Goal: Book appointment/travel/reservation

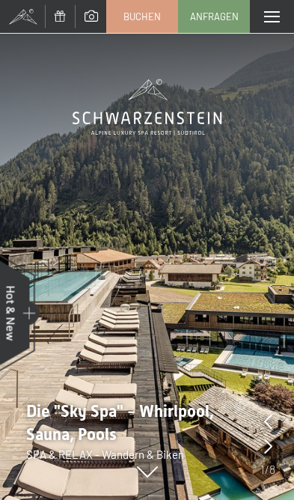
click at [142, 24] on link "Buchen" at bounding box center [142, 16] width 70 height 31
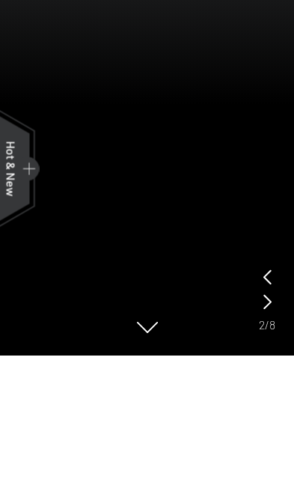
click at [141, 15] on span "Buchen" at bounding box center [141, 16] width 37 height 13
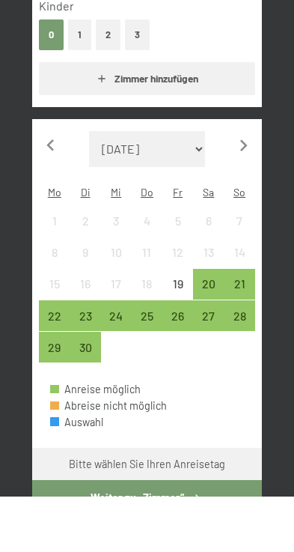
scroll to position [320, 0]
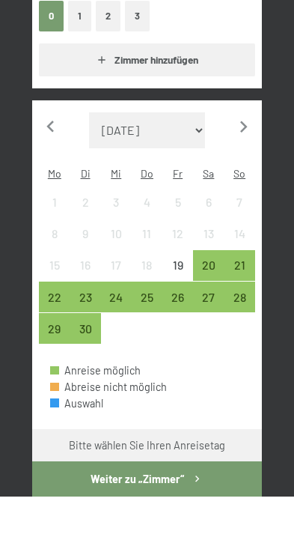
click at [240, 171] on icon "button" at bounding box center [243, 182] width 23 height 23
select select "[DATE]"
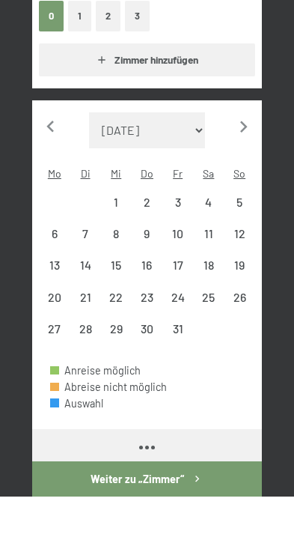
select select "[DATE]"
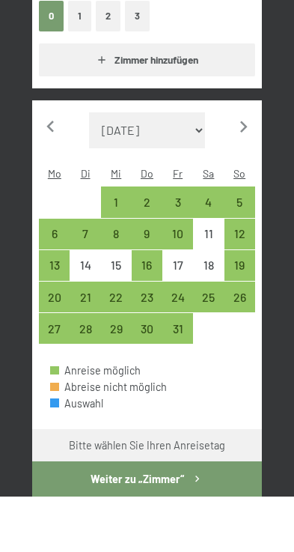
click at [182, 347] on div "24" at bounding box center [178, 361] width 28 height 28
select select "[DATE]"
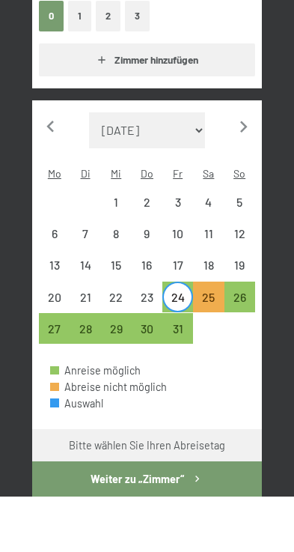
click at [242, 347] on div "26" at bounding box center [240, 361] width 28 height 28
select select "[DATE]"
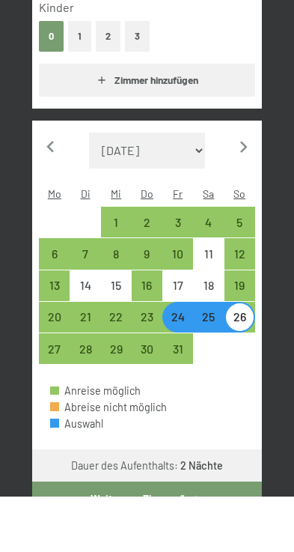
click at [201, 499] on icon "button" at bounding box center [197, 554] width 13 height 13
select select "[DATE]"
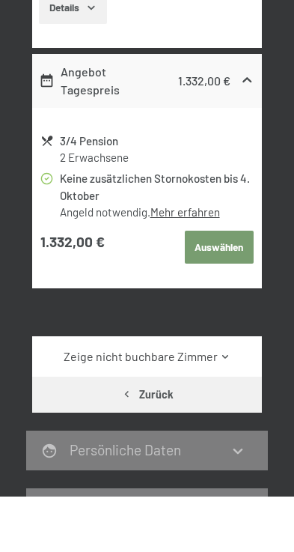
scroll to position [831, 0]
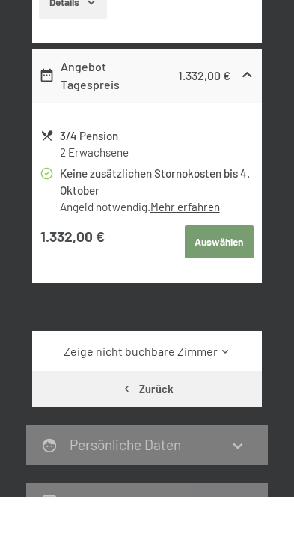
click at [227, 401] on icon at bounding box center [225, 406] width 11 height 11
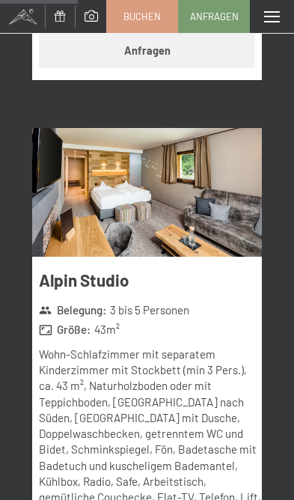
scroll to position [2242, 0]
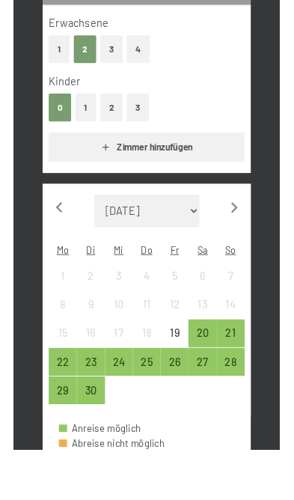
scroll to position [293, 0]
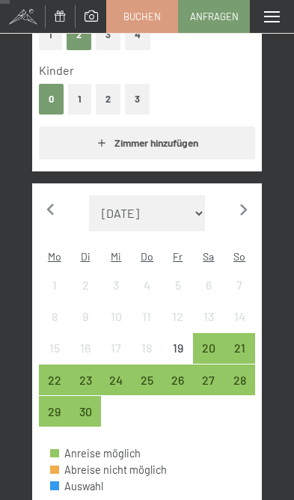
click at [245, 210] on icon "button" at bounding box center [243, 209] width 23 height 23
select select "2025-10-01"
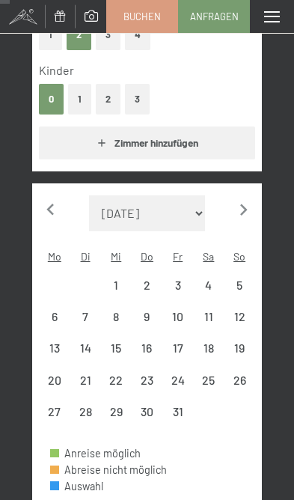
click at [245, 210] on icon "button" at bounding box center [243, 209] width 23 height 23
select select "2025-11-01"
click at [244, 209] on icon "button" at bounding box center [243, 209] width 23 height 23
select select "2025-12-01"
click at [245, 212] on icon "button" at bounding box center [243, 209] width 23 height 23
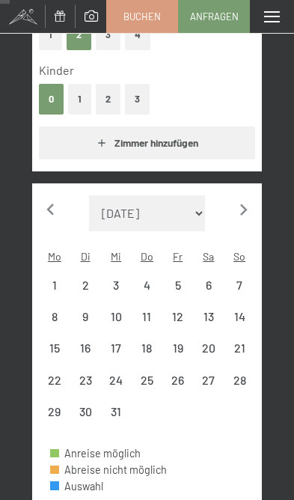
select select "2026-01-01"
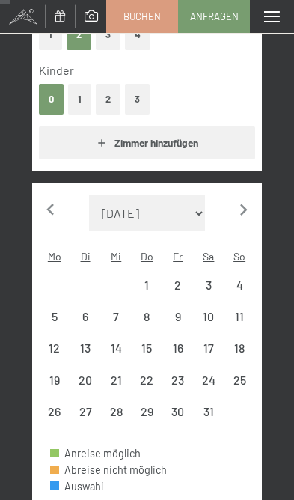
click at [245, 212] on icon "button" at bounding box center [243, 209] width 23 height 23
select select "2026-02-01"
click at [244, 211] on icon "button" at bounding box center [243, 209] width 23 height 23
select select "2026-03-01"
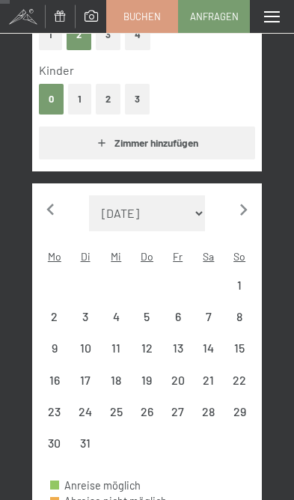
select select "2026-03-01"
click at [243, 211] on icon "button" at bounding box center [243, 209] width 23 height 23
select select "2026-04-01"
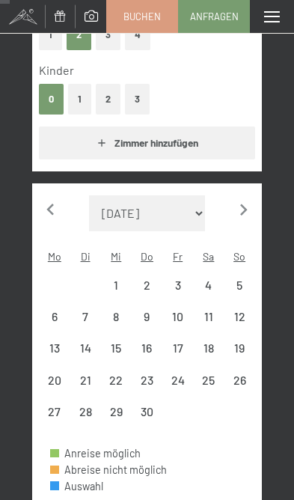
select select "2026-04-01"
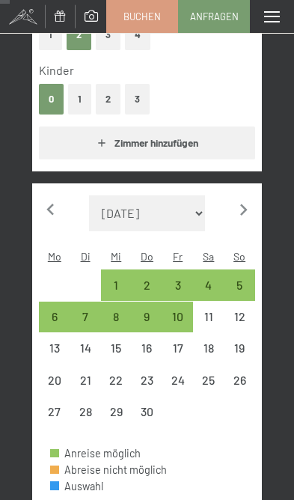
click at [245, 210] on icon "button" at bounding box center [243, 209] width 23 height 23
select select "2026-05-01"
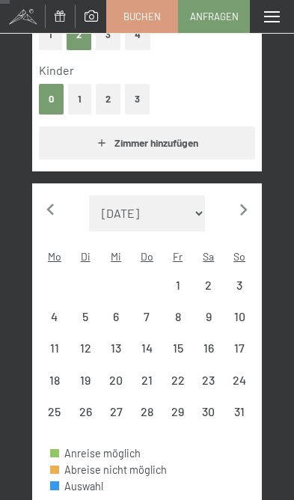
select select "2026-05-01"
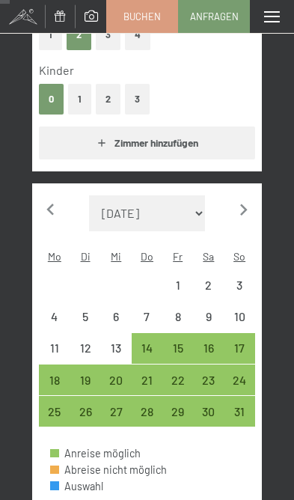
click at [178, 409] on div "29" at bounding box center [178, 420] width 28 height 28
select select "2026-05-01"
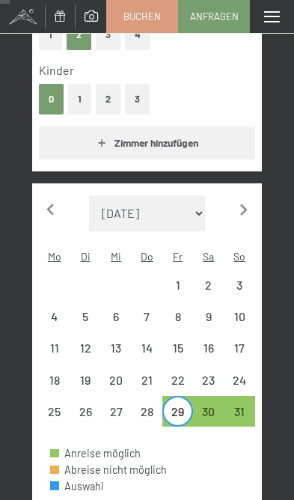
click at [245, 406] on div "31" at bounding box center [240, 420] width 28 height 28
select select "2026-05-01"
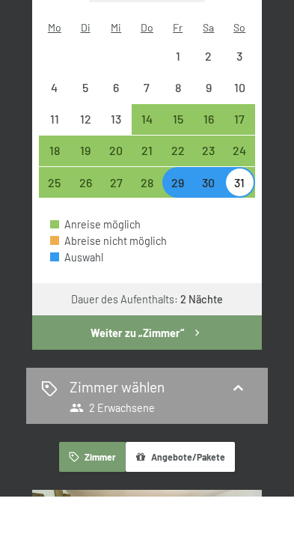
click at [198, 382] on icon "button" at bounding box center [197, 388] width 13 height 13
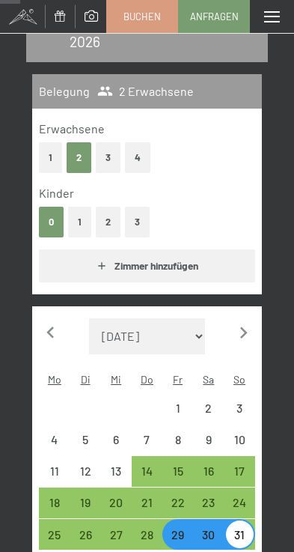
select select "2026-05-01"
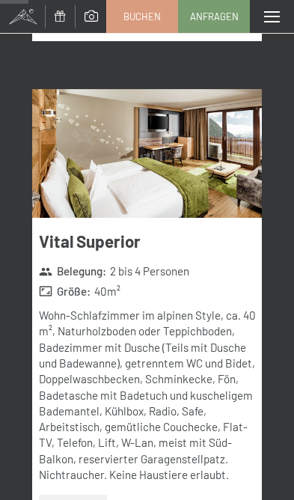
scroll to position [709, 0]
